Goal: Information Seeking & Learning: Learn about a topic

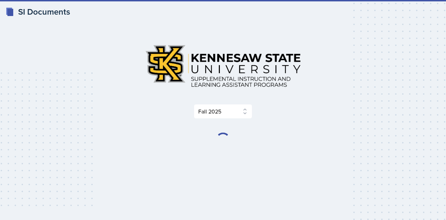
select select "2bed604d-1099-4043-b1bc-2365e8740244"
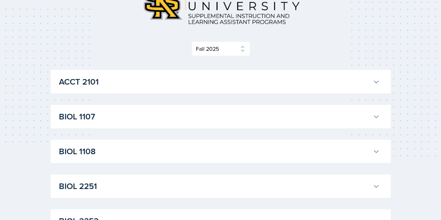
scroll to position [64, 0]
click at [179, 120] on h3 "BIOL 1107" at bounding box center [214, 116] width 311 height 13
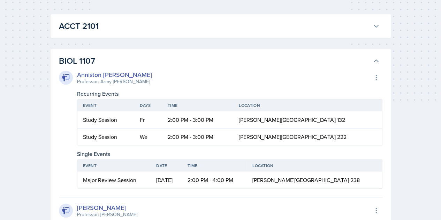
scroll to position [178, 0]
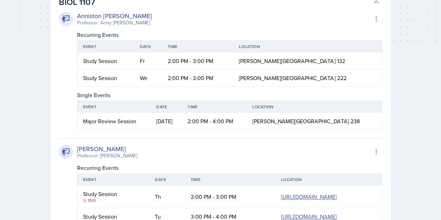
click at [358, 91] on div "Single Events" at bounding box center [229, 95] width 305 height 8
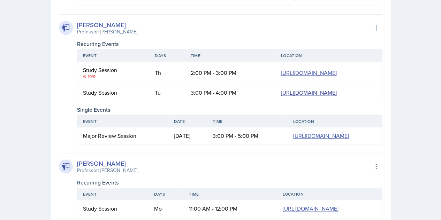
scroll to position [0, 0]
click at [92, 80] on div "10/9" at bounding box center [113, 77] width 61 height 6
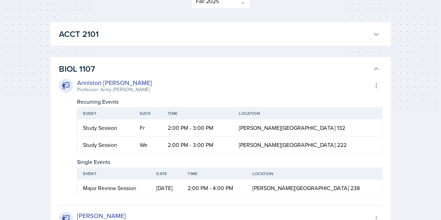
scroll to position [114, 0]
